Goal: Task Accomplishment & Management: Manage account settings

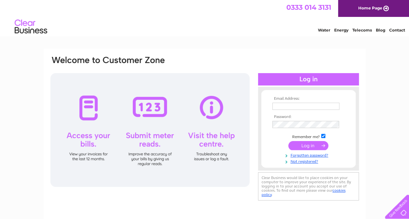
type input "[EMAIL_ADDRESS][DOMAIN_NAME]"
click at [312, 148] on input "submit" at bounding box center [308, 145] width 40 height 9
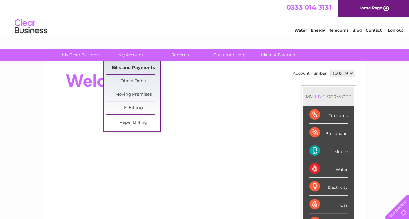
click at [133, 66] on link "Bills and Payments" at bounding box center [133, 67] width 54 height 13
click at [125, 70] on link "Bills and Payments" at bounding box center [133, 67] width 54 height 13
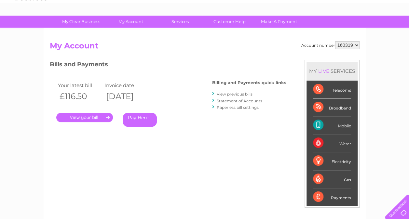
scroll to position [33, 0]
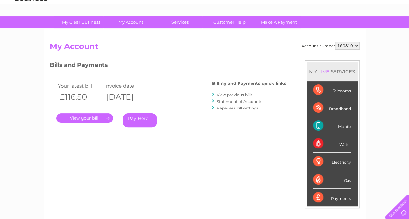
click at [87, 119] on link "." at bounding box center [84, 117] width 57 height 9
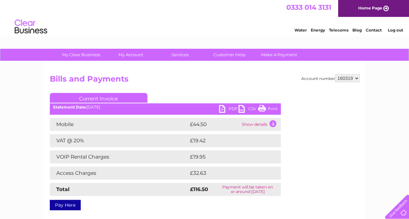
click at [231, 109] on link "PDF" at bounding box center [229, 109] width 20 height 9
click at [392, 30] on link "Log out" at bounding box center [394, 30] width 15 height 5
